Goal: Transaction & Acquisition: Book appointment/travel/reservation

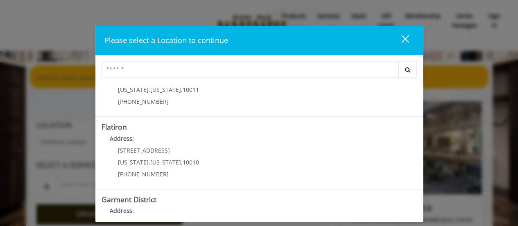
scroll to position [183, 0]
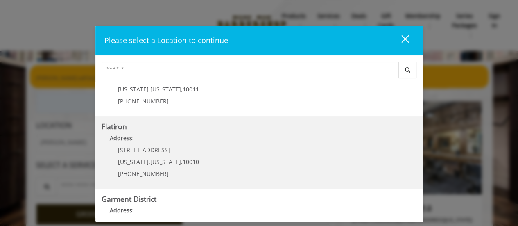
click at [168, 143] on "Address:" at bounding box center [260, 140] width 316 height 13
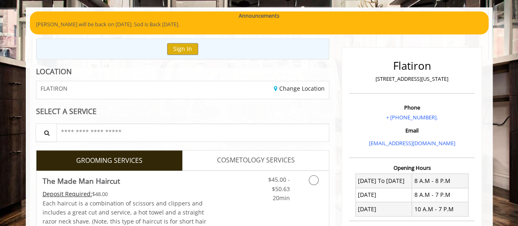
scroll to position [55, 0]
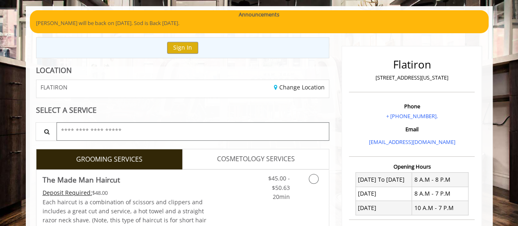
click at [141, 135] on input "text" at bounding box center [193, 131] width 273 height 18
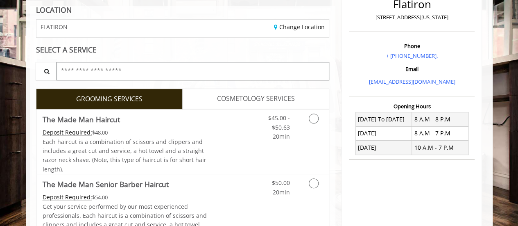
scroll to position [116, 0]
click at [148, 99] on link "GROOMING SERVICES" at bounding box center [109, 98] width 147 height 20
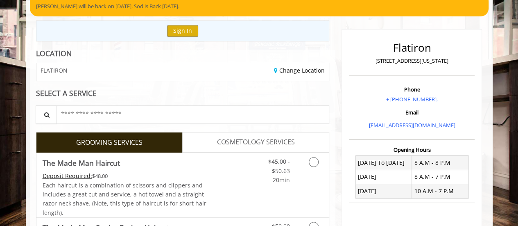
scroll to position [0, 0]
